Goal: Find specific page/section: Find specific page/section

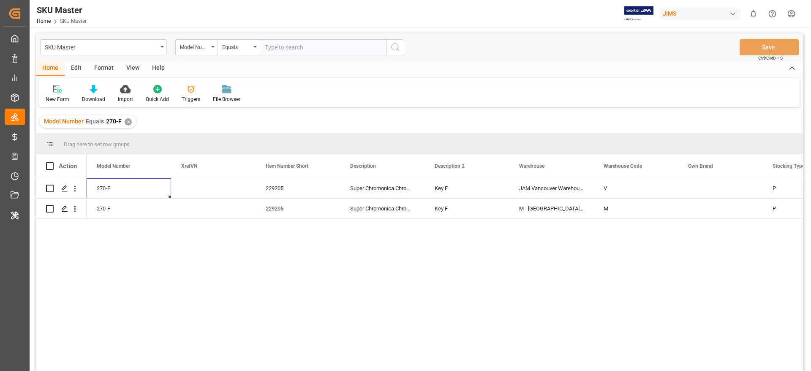
scroll to position [0, 0]
click at [126, 123] on div "✕" at bounding box center [128, 121] width 7 height 7
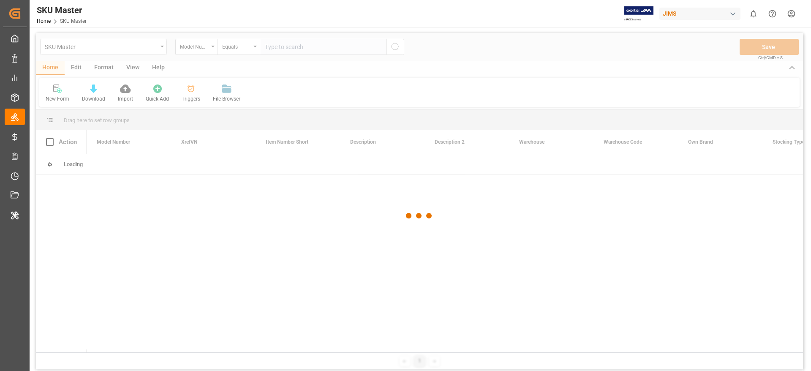
click at [288, 49] on div at bounding box center [419, 216] width 767 height 366
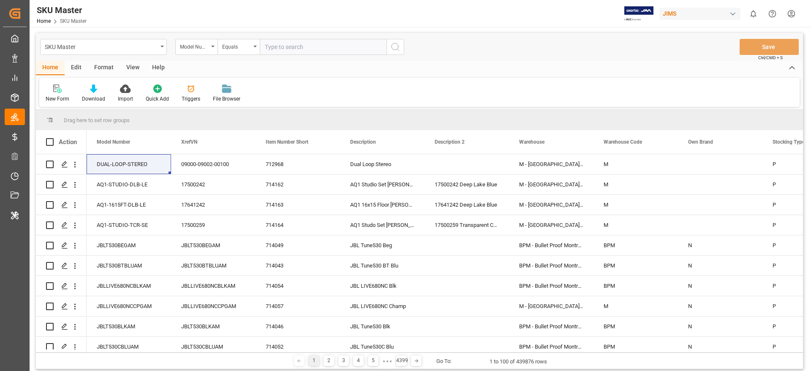
click at [288, 49] on input "text" at bounding box center [323, 47] width 127 height 16
paste input "270-A"
type input "270-A"
click at [393, 47] on icon "search button" at bounding box center [395, 47] width 10 height 10
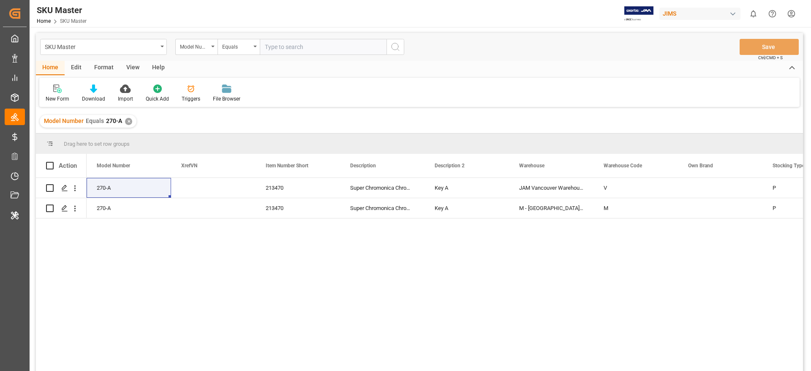
click at [164, 235] on div "270-A 213470 Super Chromonica Chromatic Key A JAM Vancouver Warehouse V P 270-A…" at bounding box center [445, 277] width 717 height 198
click at [128, 120] on div "✕" at bounding box center [128, 121] width 7 height 7
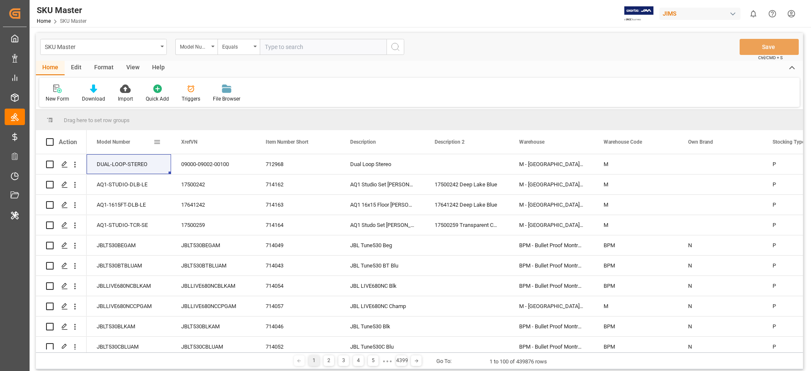
click at [155, 142] on span at bounding box center [157, 142] width 8 height 8
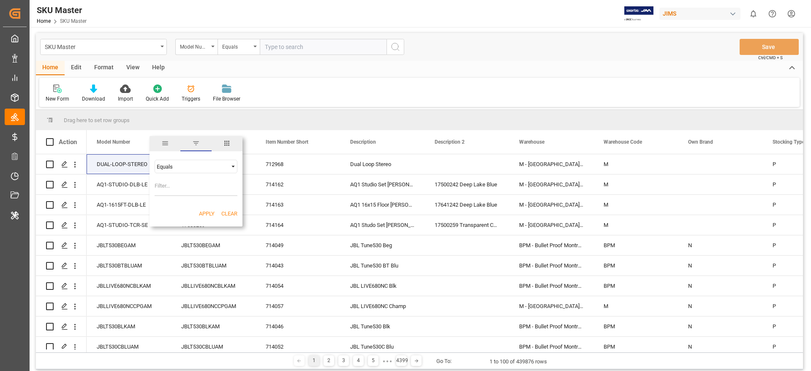
click at [185, 183] on input "Filter Value" at bounding box center [196, 187] width 83 height 17
type input "After reviewing the issue, we found that the use of "#" might be the reason the…"
type input "270-A"
click at [202, 210] on button "Apply" at bounding box center [207, 214] width 16 height 8
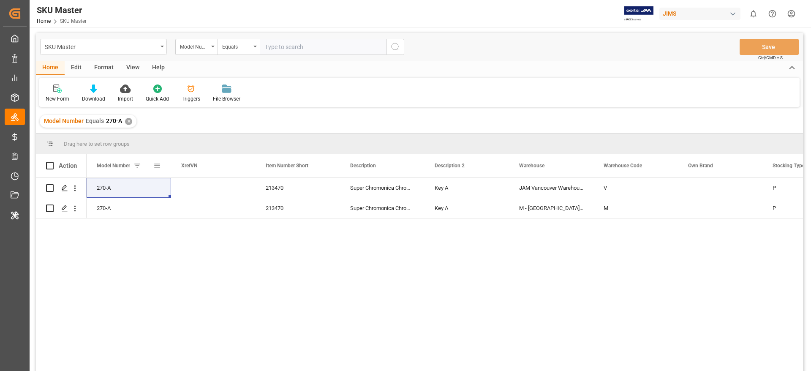
click at [136, 164] on span at bounding box center [138, 166] width 8 height 8
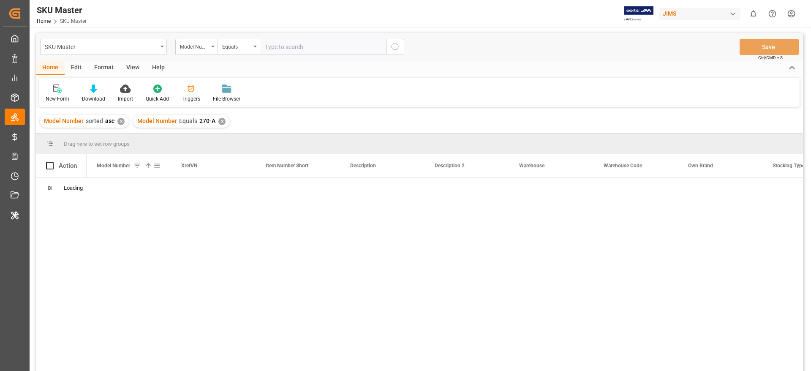
click at [139, 166] on span at bounding box center [138, 166] width 8 height 8
click at [138, 166] on span at bounding box center [138, 166] width 8 height 8
click at [157, 166] on span at bounding box center [157, 166] width 8 height 8
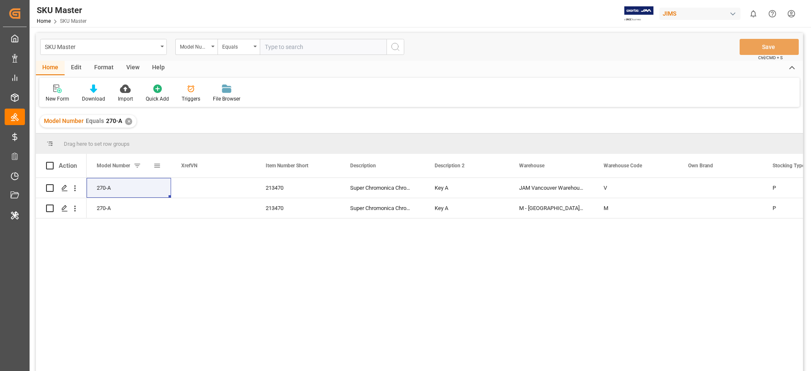
click at [158, 165] on span at bounding box center [157, 166] width 8 height 8
click at [228, 235] on button "Clear" at bounding box center [229, 237] width 16 height 8
click at [188, 210] on input "Filter Value" at bounding box center [196, 211] width 83 height 17
type input "270-E"
click at [213, 237] on button "Apply" at bounding box center [207, 237] width 16 height 8
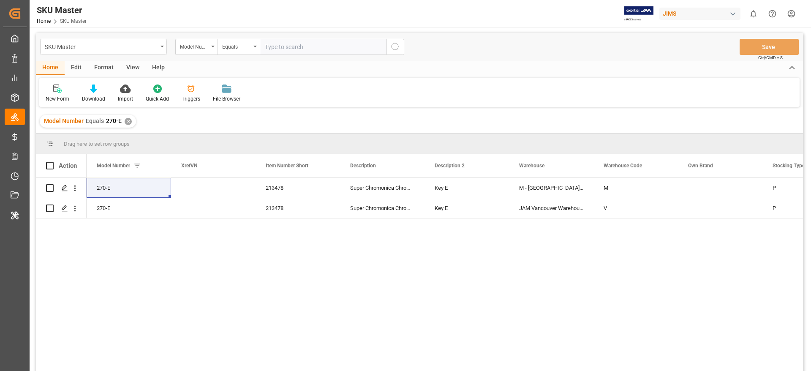
click at [268, 45] on input "text" at bounding box center [323, 47] width 127 height 16
type input "270-A"
click at [399, 40] on button "search button" at bounding box center [396, 47] width 18 height 16
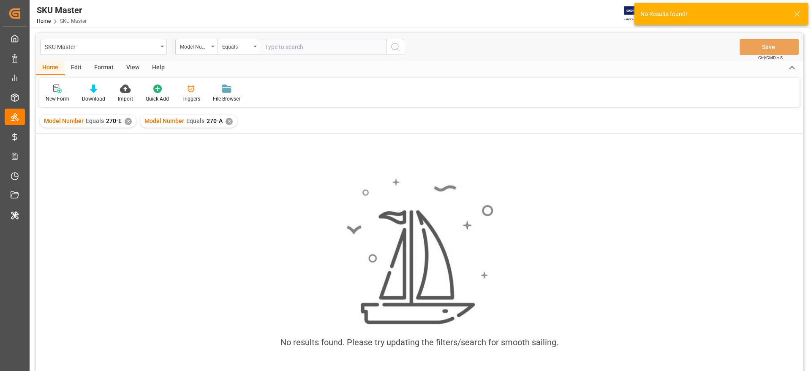
click at [228, 123] on div "✕" at bounding box center [229, 121] width 7 height 7
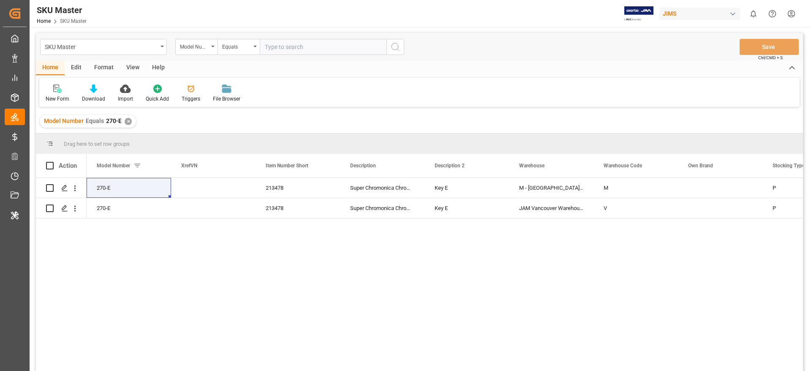
click at [126, 118] on div "✕" at bounding box center [128, 121] width 7 height 7
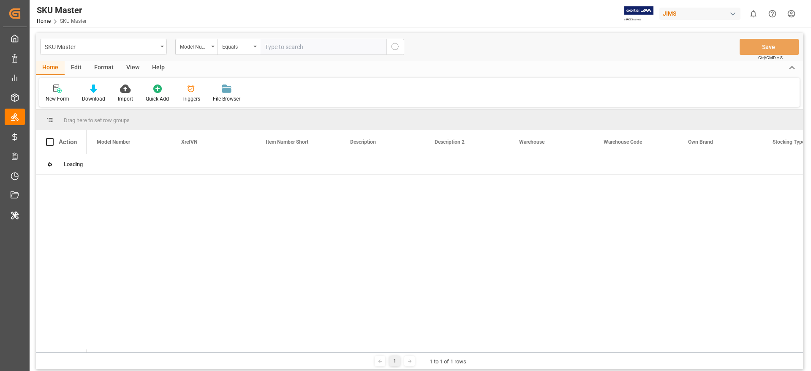
click at [300, 49] on input "text" at bounding box center [323, 47] width 127 height 16
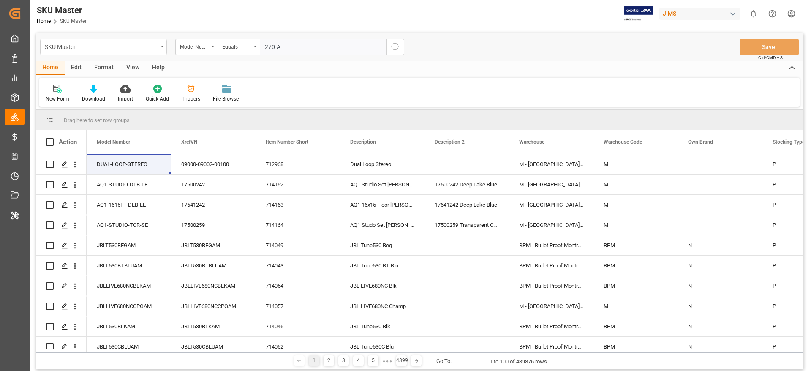
type input "270-A"
click at [399, 50] on line "search button" at bounding box center [399, 50] width 2 height 2
